Goal: Find specific page/section: Find specific page/section

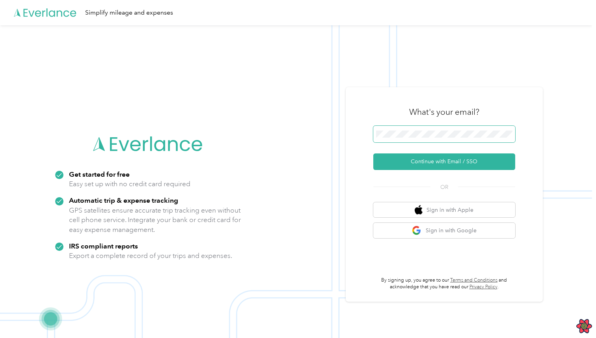
click at [373, 153] on button "Continue with Email / SSO" at bounding box center [444, 161] width 142 height 17
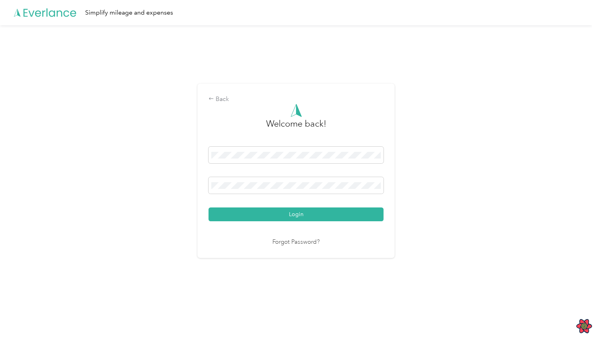
click at [339, 110] on div at bounding box center [296, 110] width 175 height 13
click at [209, 207] on button "Login" at bounding box center [296, 214] width 175 height 14
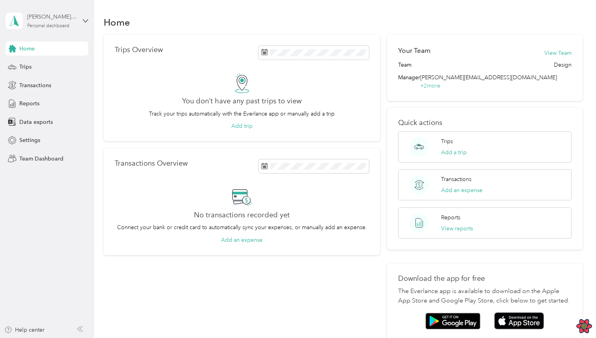
click at [42, 21] on div "mariano+gabo-member1@everlance.com Personal dashboard" at bounding box center [51, 21] width 49 height 16
click at [51, 60] on div "Team dashboard" at bounding box center [110, 65] width 199 height 14
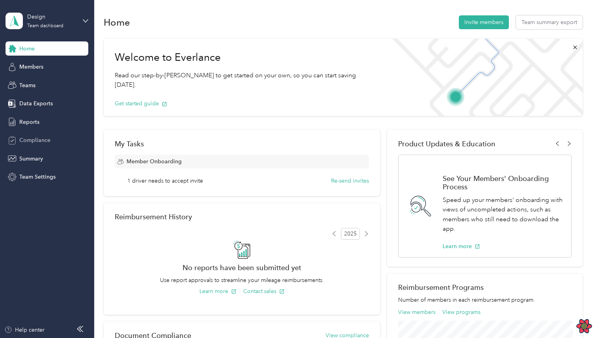
click at [42, 141] on span "Compliance" at bounding box center [34, 140] width 31 height 8
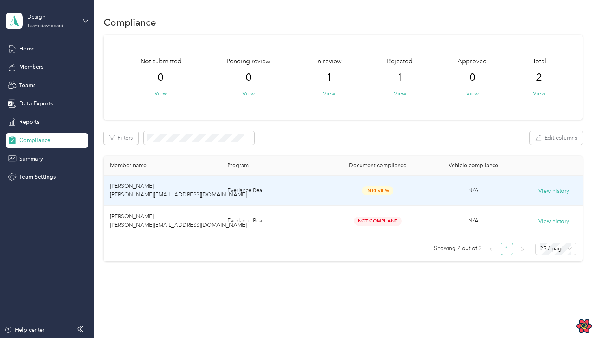
click at [316, 194] on td "Everlance Real" at bounding box center [275, 190] width 109 height 30
click at [294, 190] on td "Everlance Real" at bounding box center [275, 190] width 109 height 30
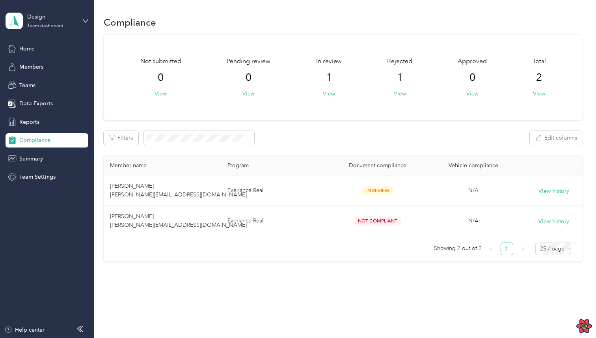
click at [314, 219] on td "Everlance Real" at bounding box center [275, 221] width 109 height 30
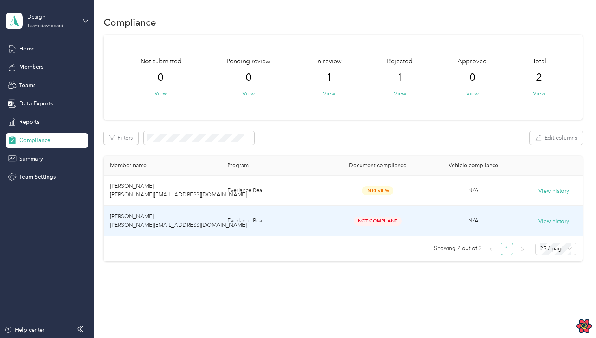
click at [314, 219] on td "Everlance Real" at bounding box center [275, 221] width 109 height 30
click at [350, 228] on td "Not Compliant" at bounding box center [378, 221] width 96 height 30
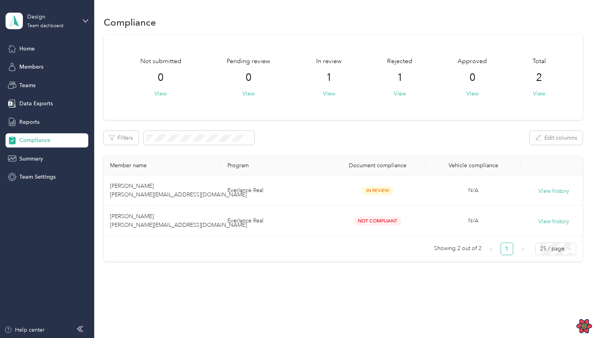
click at [352, 258] on div "Member name Program Document compliance Vehicle compliance Edric Tran edric@eve…" at bounding box center [343, 209] width 479 height 106
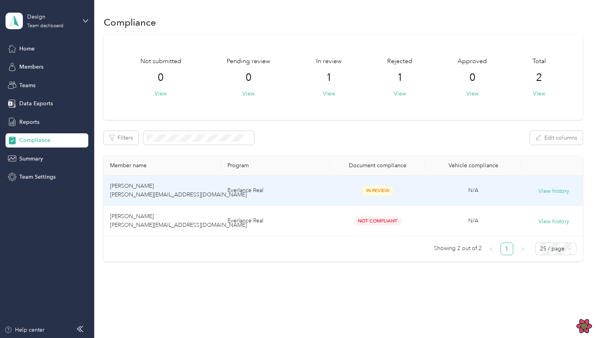
click at [305, 190] on td "Everlance Real" at bounding box center [275, 190] width 109 height 30
click at [304, 190] on td "Everlance Real" at bounding box center [275, 190] width 109 height 30
click at [307, 211] on td "Everlance Real" at bounding box center [275, 221] width 109 height 30
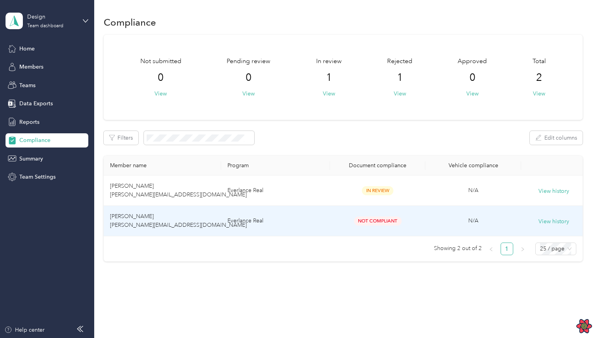
click at [307, 218] on td "Everlance Real" at bounding box center [275, 221] width 109 height 30
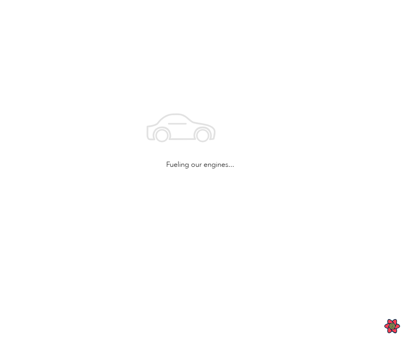
click at [289, 125] on div "Fueling our engines..." at bounding box center [200, 135] width 400 height 270
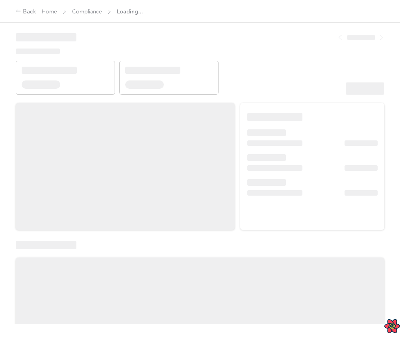
click at [280, 89] on header at bounding box center [200, 61] width 369 height 67
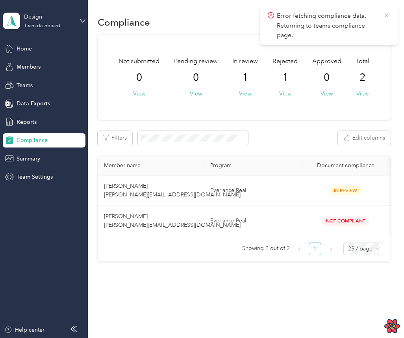
click at [385, 14] on icon at bounding box center [387, 15] width 6 height 7
